Goal: Task Accomplishment & Management: Manage account settings

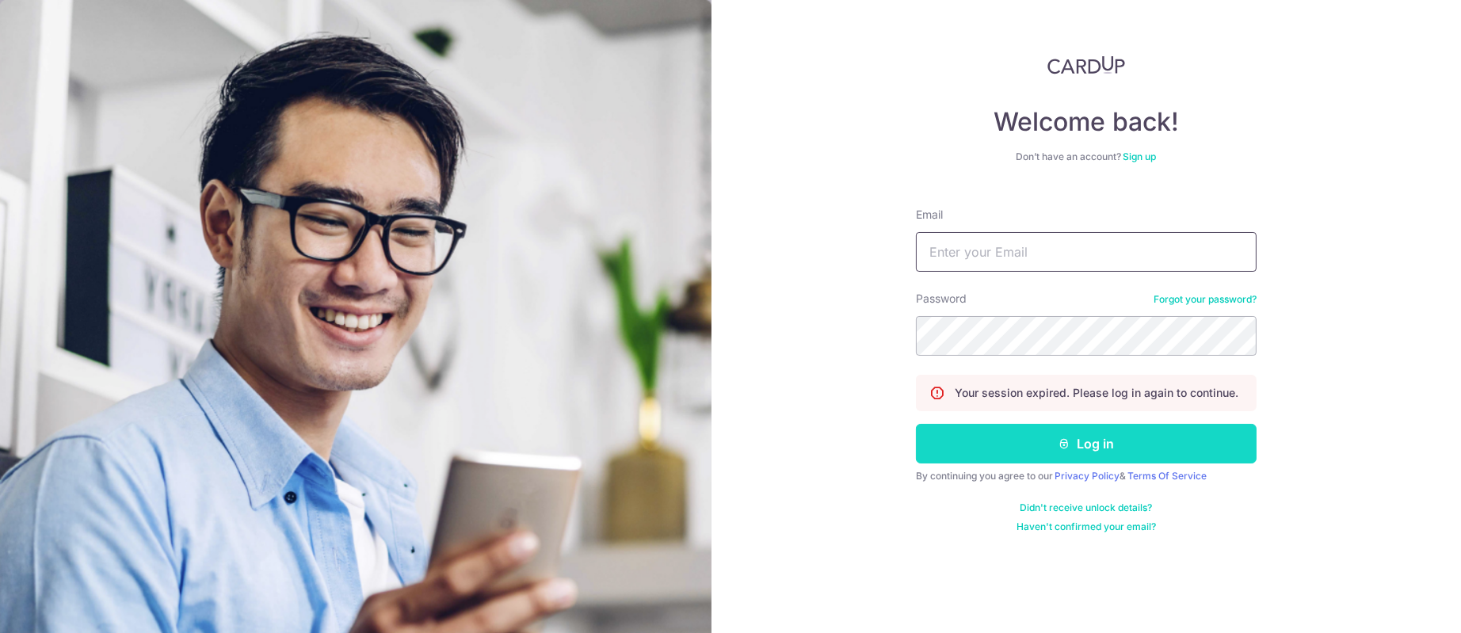
type input "[PERSON_NAME][EMAIL_ADDRESS][DOMAIN_NAME]"
click at [1055, 447] on button "Log in" at bounding box center [1086, 444] width 341 height 40
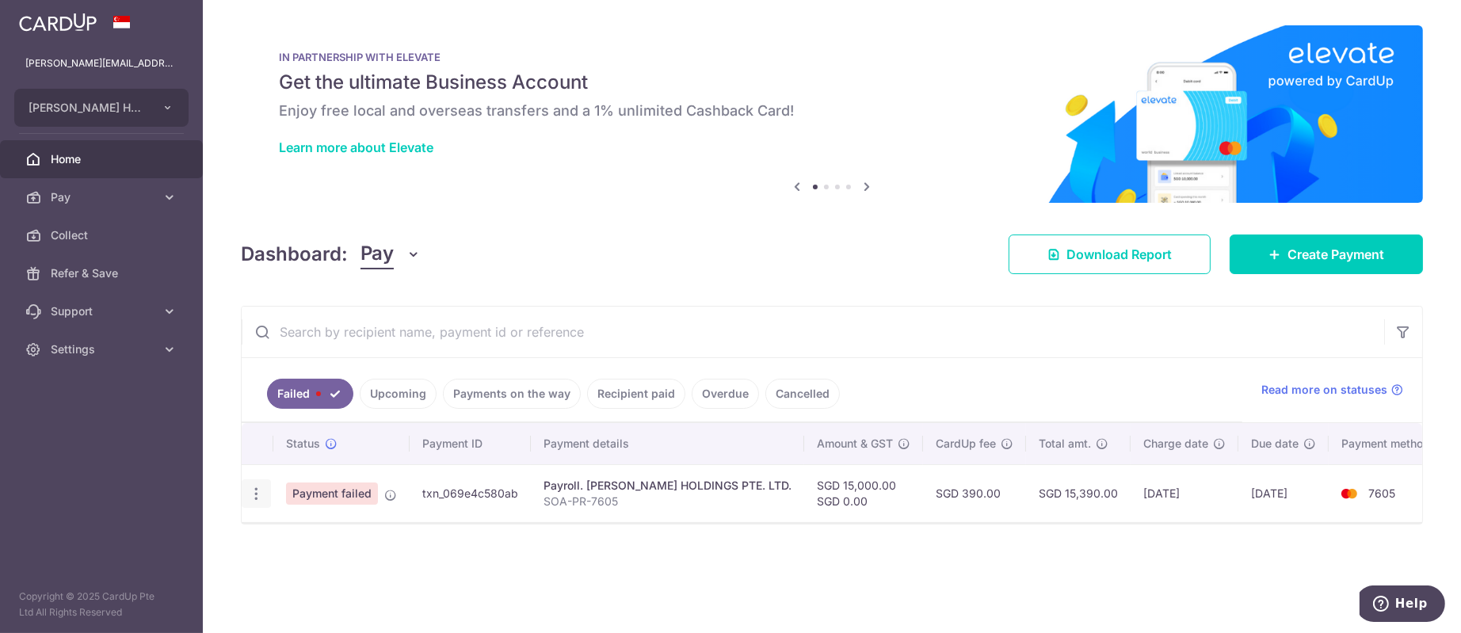
click at [248, 494] on icon "button" at bounding box center [256, 494] width 17 height 17
click at [364, 547] on link "Update payment" at bounding box center [324, 537] width 165 height 38
radio input "true"
type input "15,000.00"
type input "SOA-PR-7605"
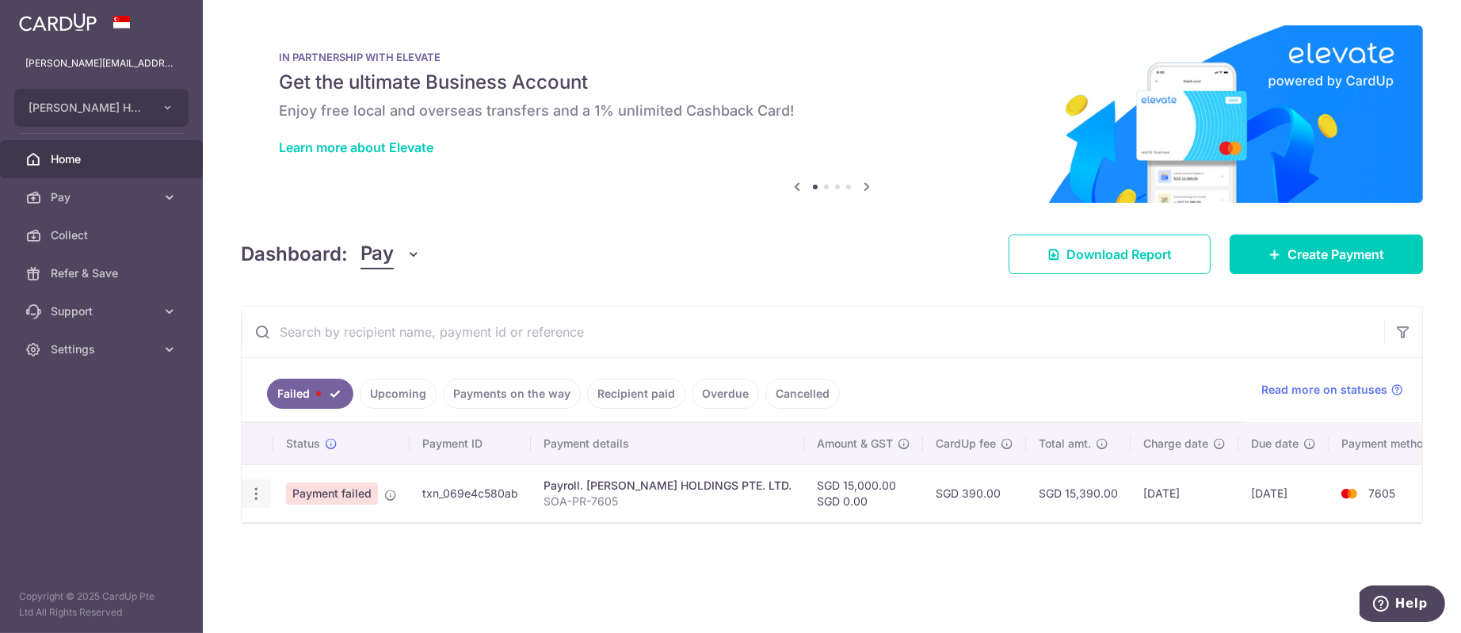
type input "SOA PR 7605"
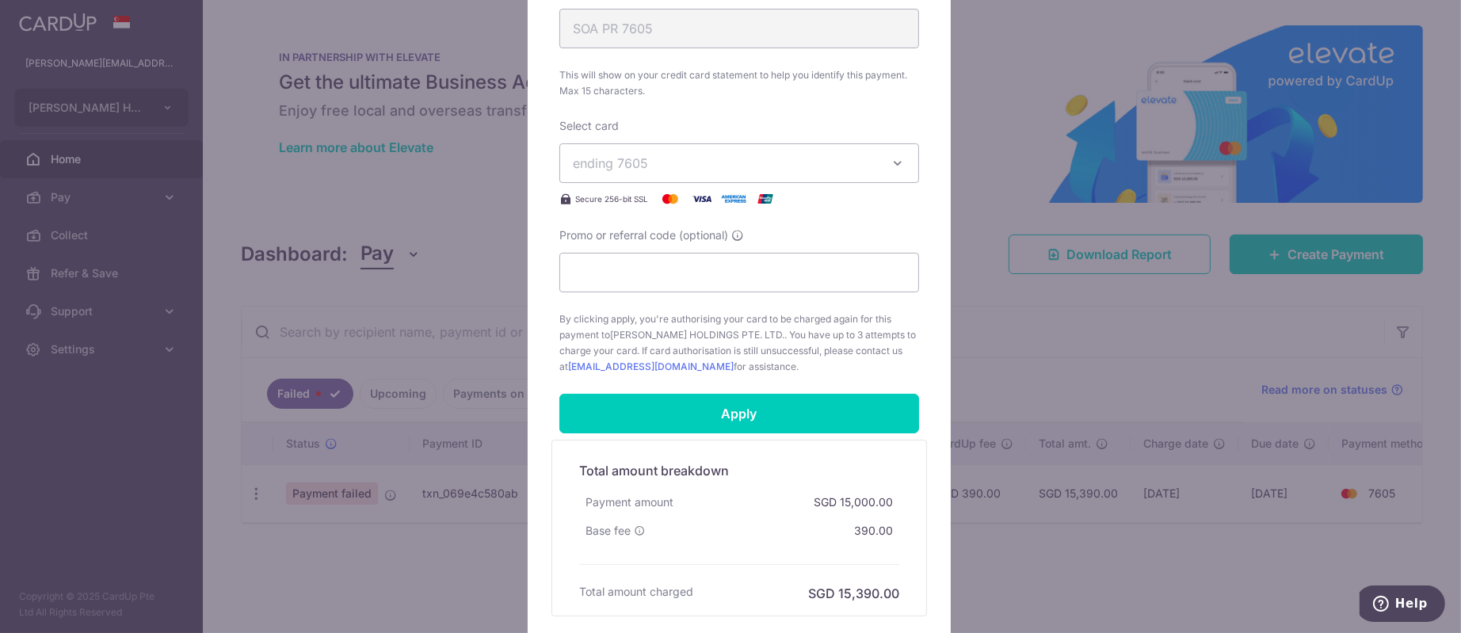
scroll to position [531, 0]
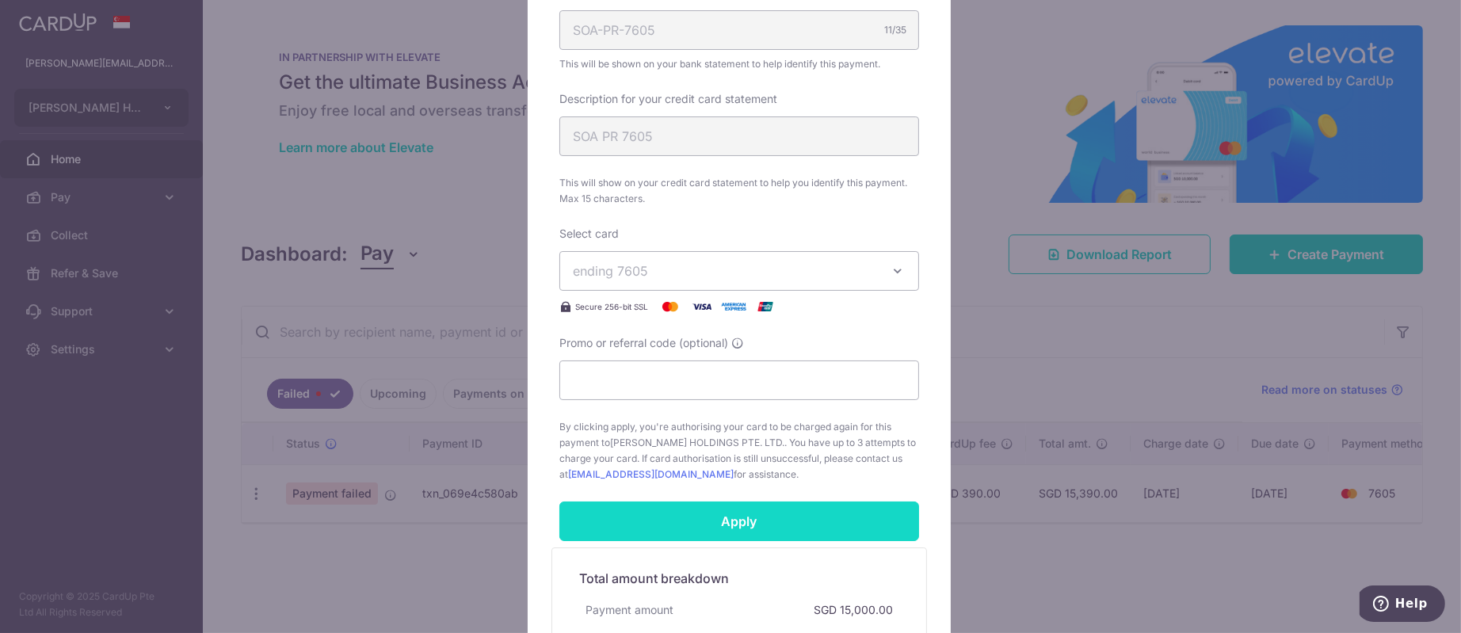
click at [717, 506] on input "Apply" at bounding box center [739, 522] width 360 height 40
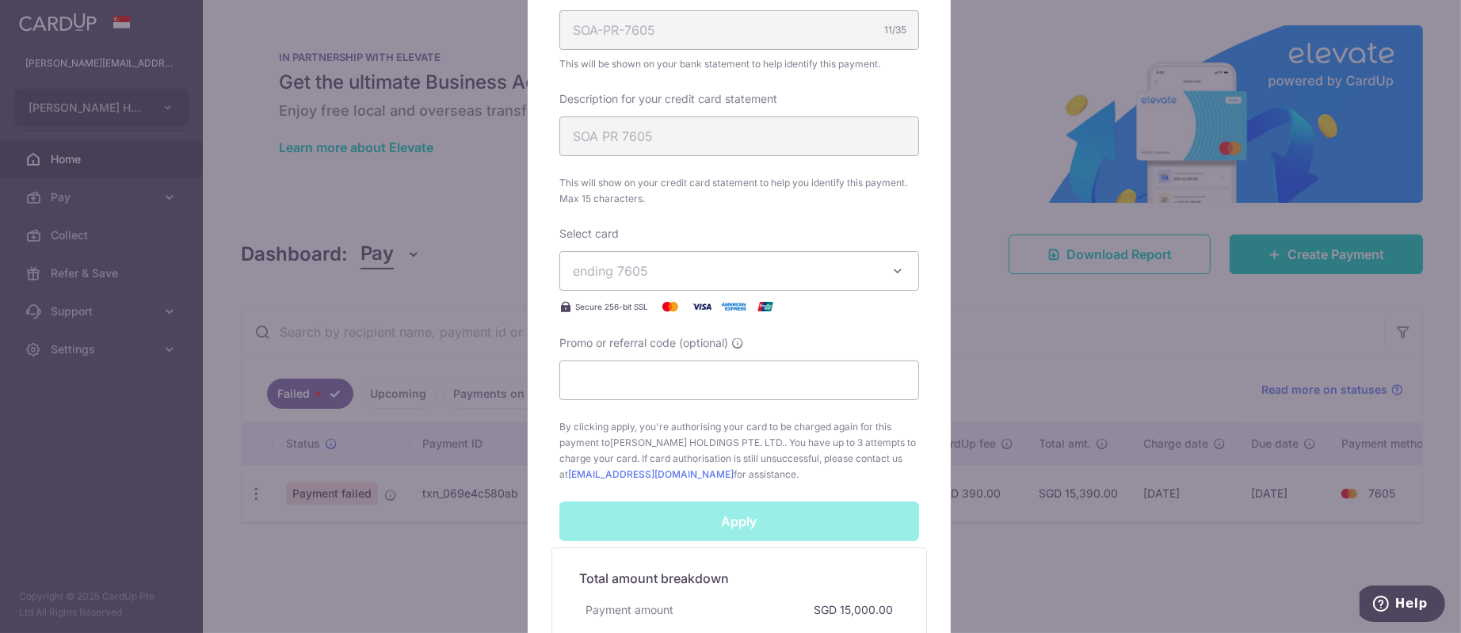
scroll to position [174, 0]
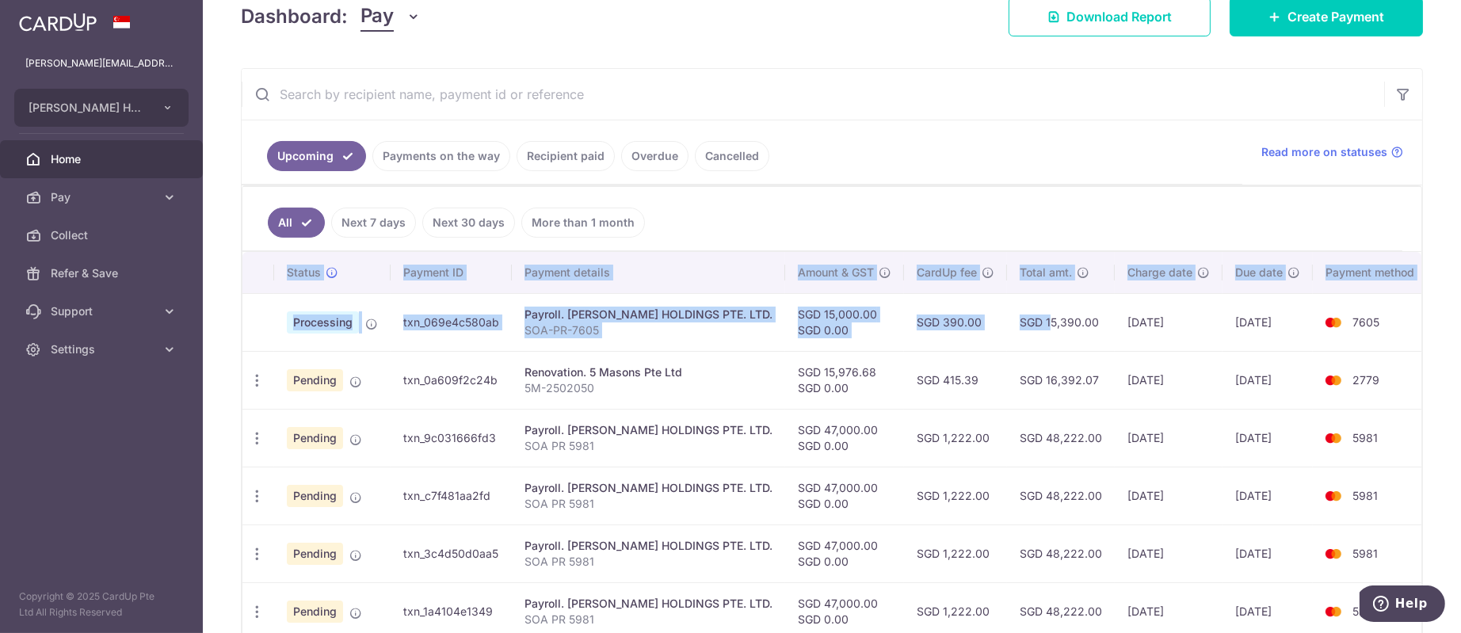
scroll to position [0, 22]
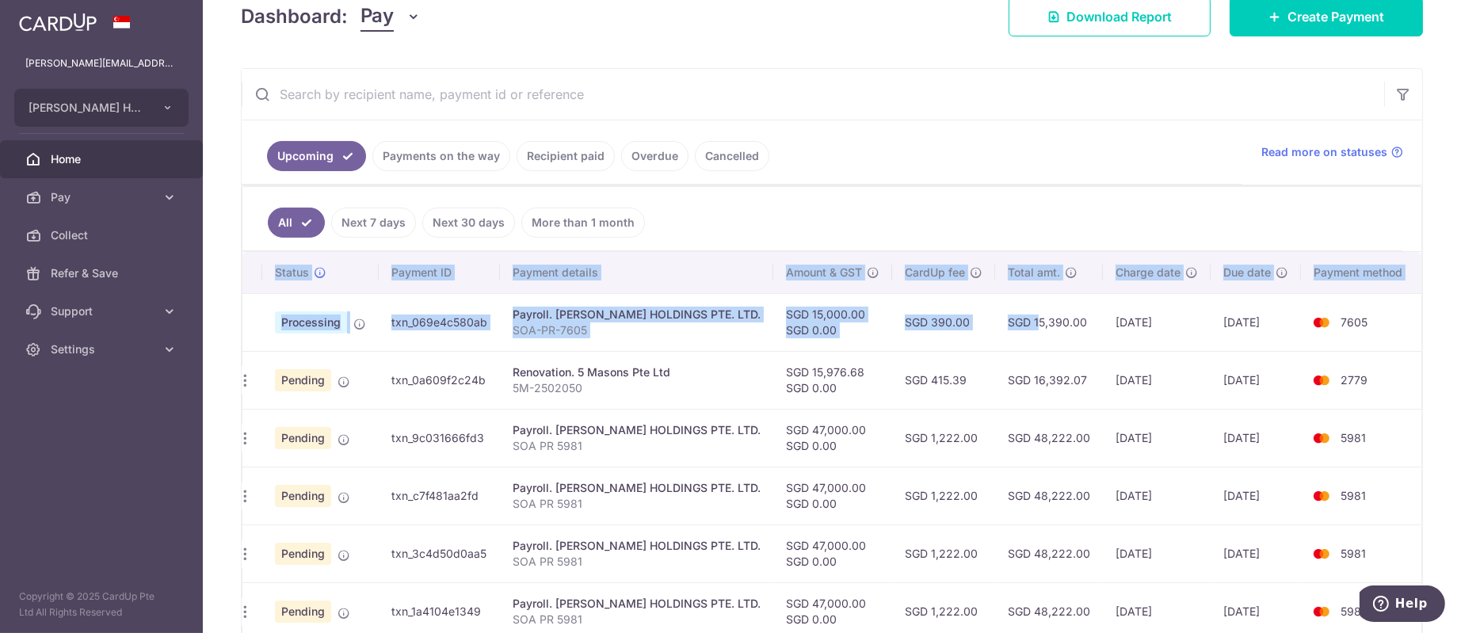
drag, startPoint x: 1025, startPoint y: 327, endPoint x: 466, endPoint y: 330, distance: 559.3
click at [466, 330] on tr "Processing txn_069e4c580ab Payroll. EDITH PATISSERIE HOLDINGS PTE. LTD. SOA-PR-…" at bounding box center [826, 322] width 1191 height 58
click at [471, 330] on td "txn_069e4c580ab" at bounding box center [439, 322] width 121 height 58
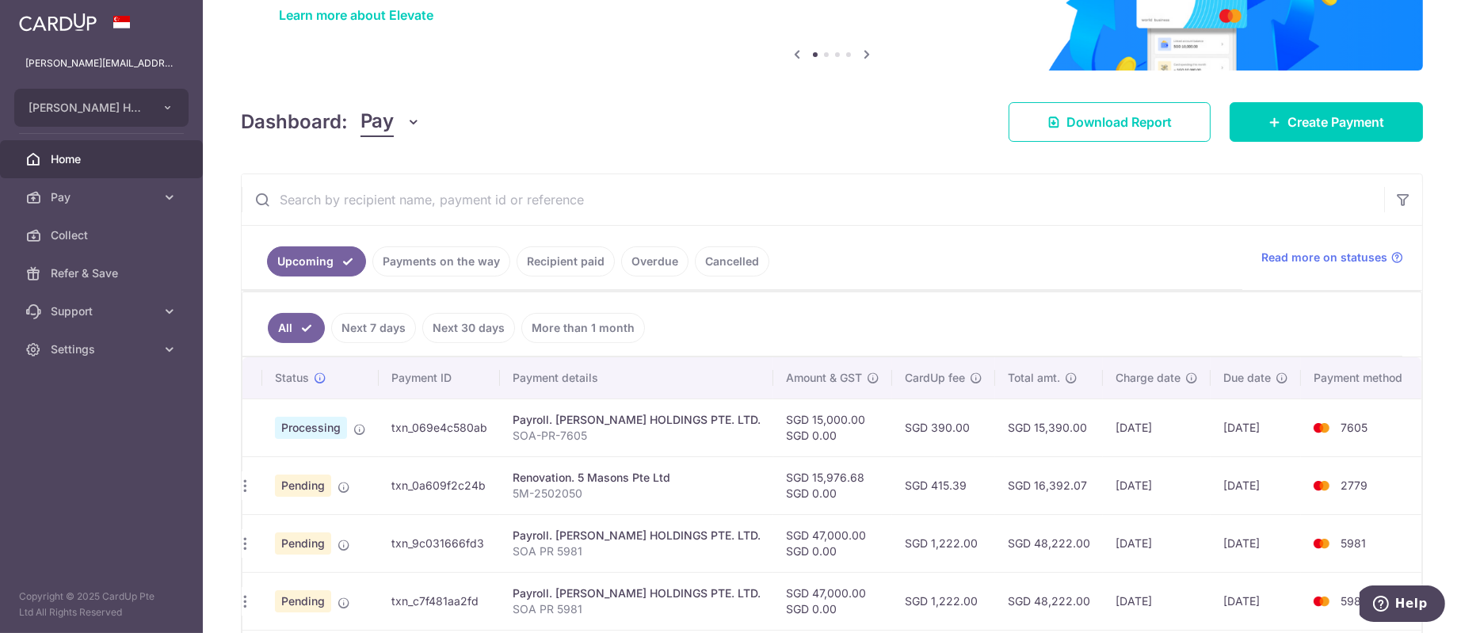
scroll to position [0, 0]
